Goal: Communication & Community: Answer question/provide support

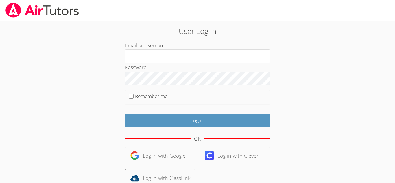
click at [157, 57] on input "Email or Username" at bounding box center [197, 56] width 145 height 14
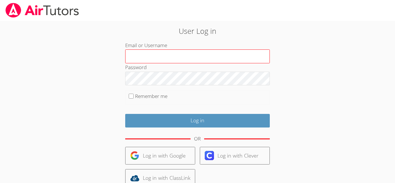
click at [173, 58] on input "Email or Username" at bounding box center [197, 56] width 145 height 14
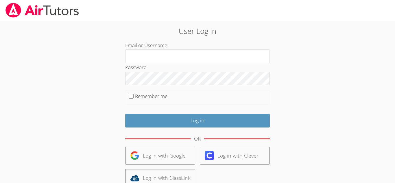
type input "[EMAIL_ADDRESS][DOMAIN_NAME]"
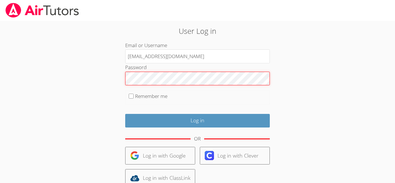
click at [125, 114] on input "Log in" at bounding box center [197, 121] width 145 height 14
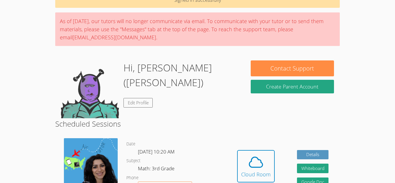
scroll to position [35, 0]
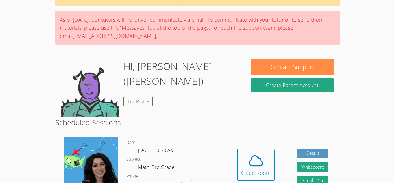
click at [244, 167] on span at bounding box center [255, 161] width 29 height 16
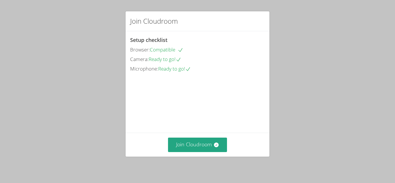
click at [204, 136] on div "Join Cloudroom" at bounding box center [198, 145] width 144 height 24
click at [206, 141] on button "Join Cloudroom" at bounding box center [197, 145] width 59 height 14
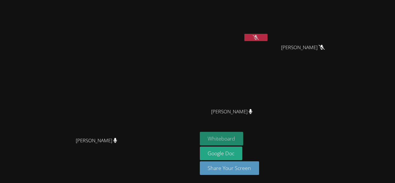
click at [243, 133] on button "Whiteboard" at bounding box center [222, 139] width 44 height 14
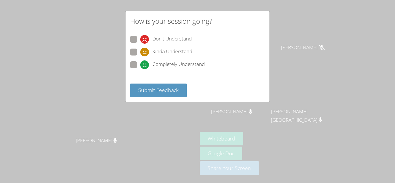
click at [140, 69] on span at bounding box center [140, 69] width 0 height 0
click at [140, 64] on input "Completely Understand" at bounding box center [142, 63] width 5 height 5
radio input "true"
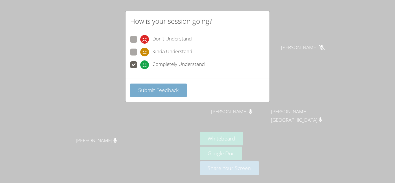
click at [162, 86] on span "Submit Feedback" at bounding box center [158, 89] width 40 height 7
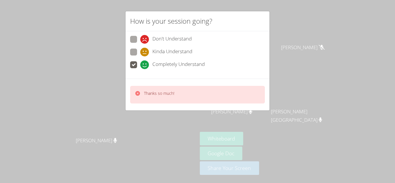
click at [162, 84] on div "Thanks so much!" at bounding box center [198, 95] width 144 height 32
